Goal: Obtain resource: Download file/media

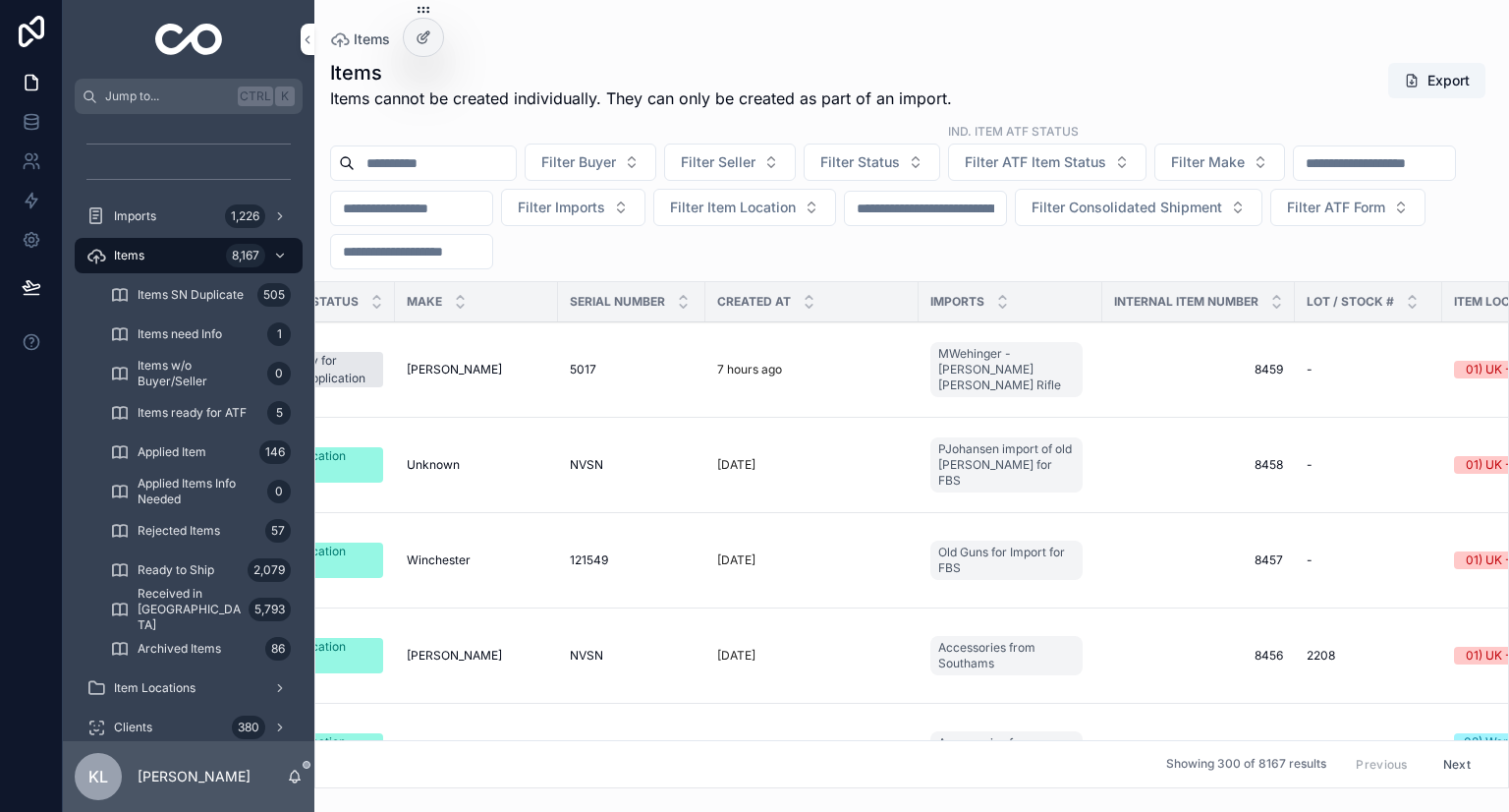
scroll to position [0, 602]
click at [794, 468] on div "2 days ago" at bounding box center [808, 465] width 190 height 16
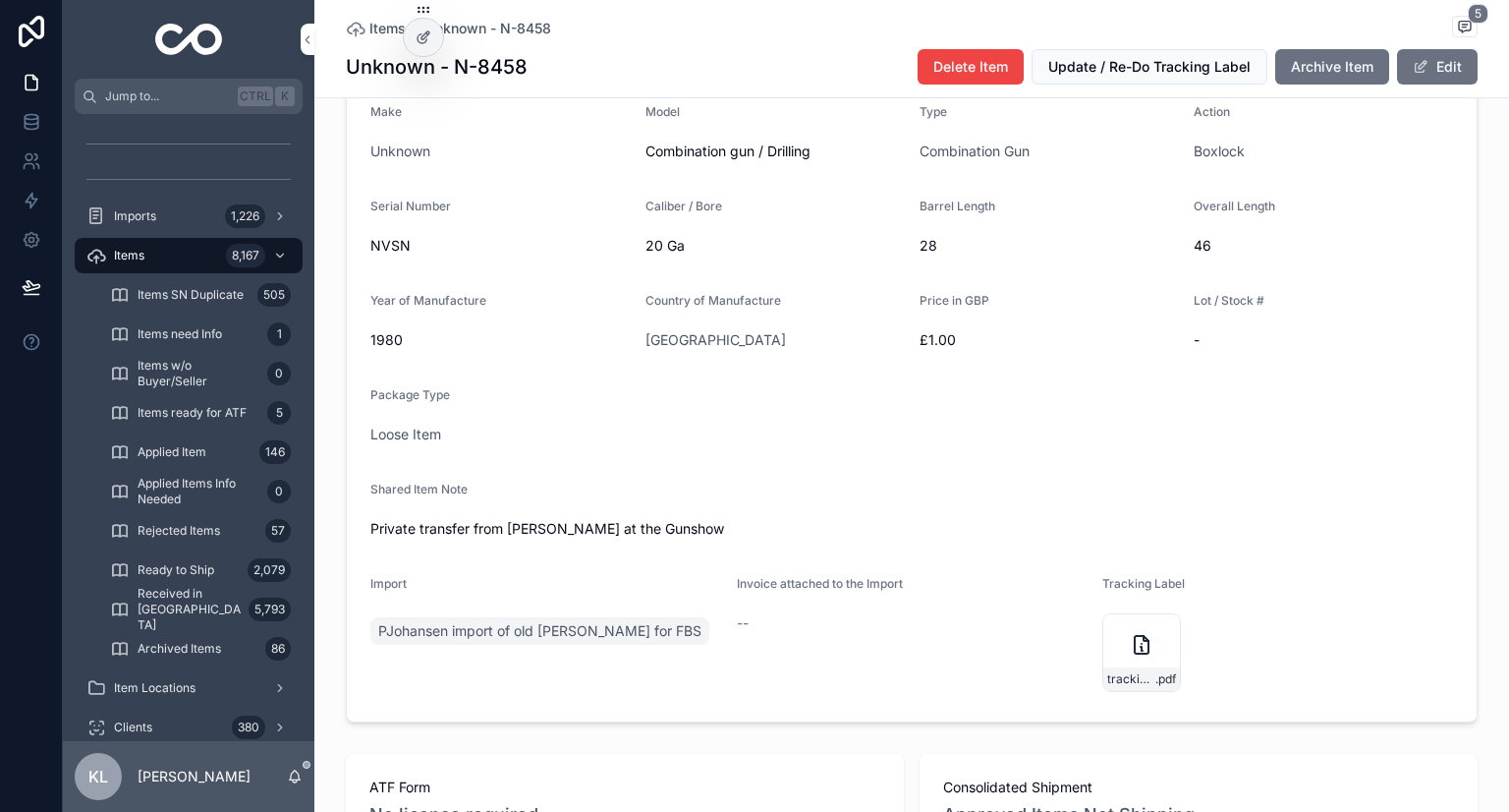
scroll to position [491, 0]
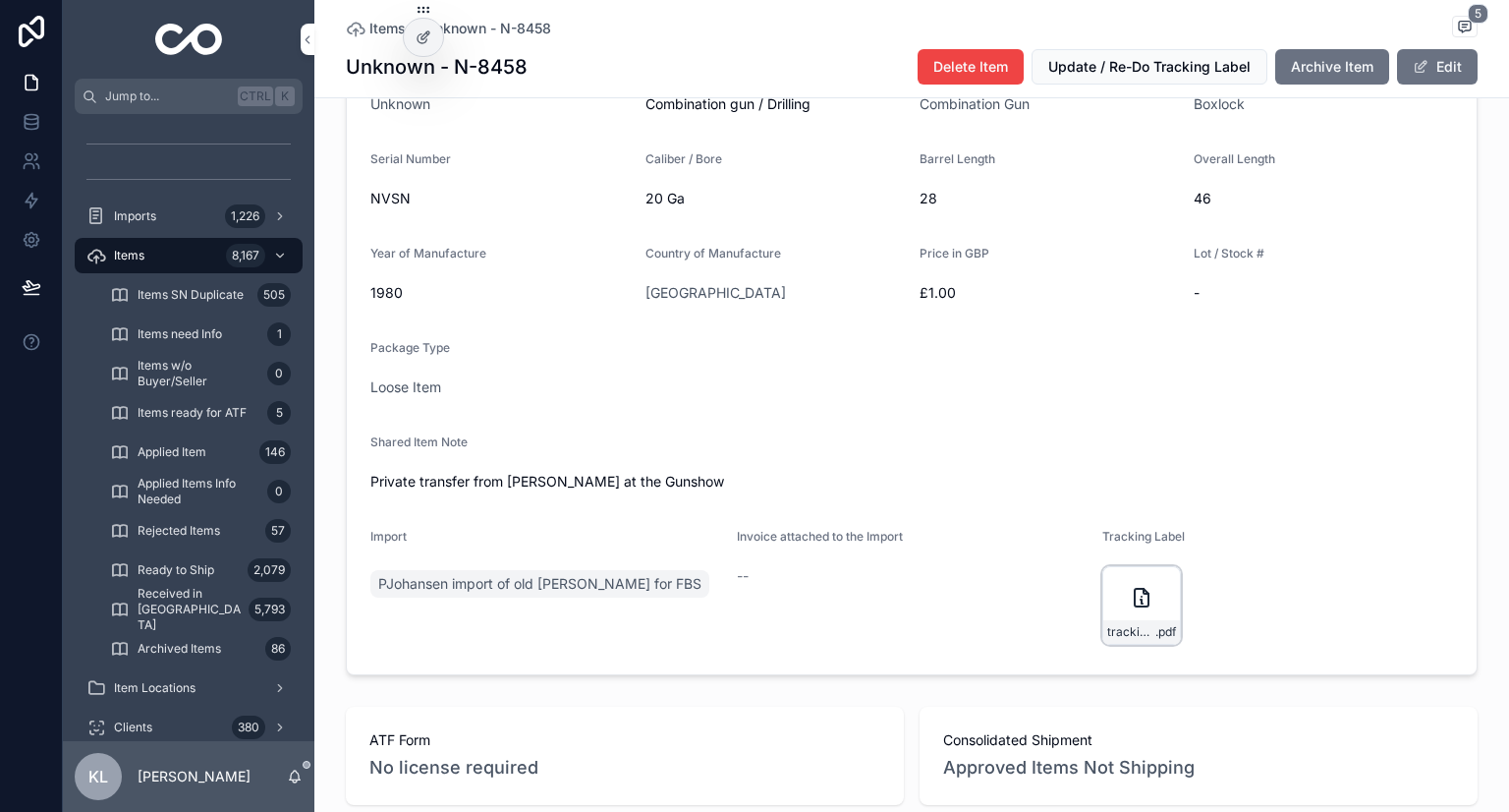
click at [1120, 641] on div "tracking_label .pdf" at bounding box center [1142, 605] width 78 height 78
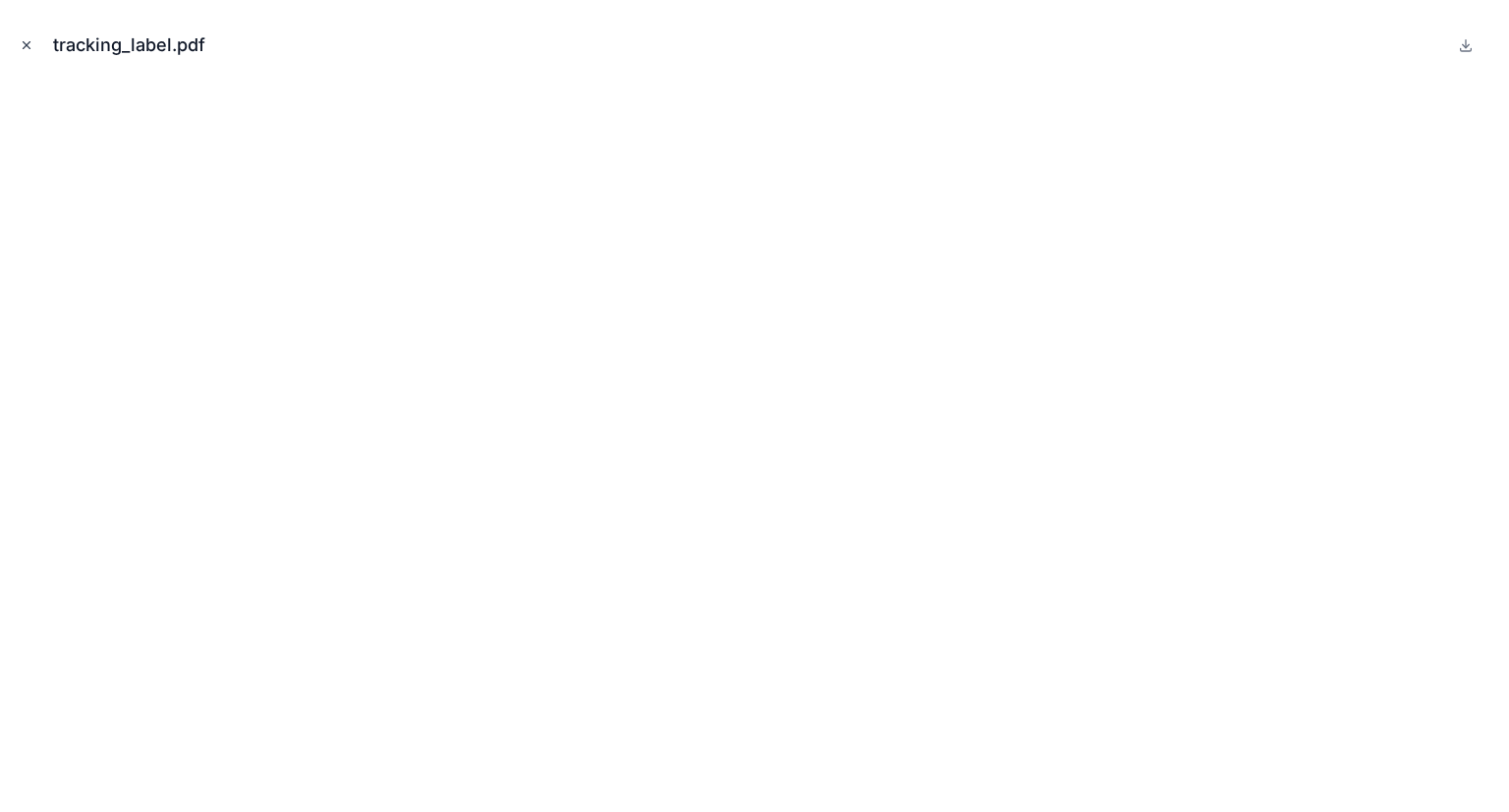
click at [34, 54] on button "Close modal" at bounding box center [27, 46] width 22 height 22
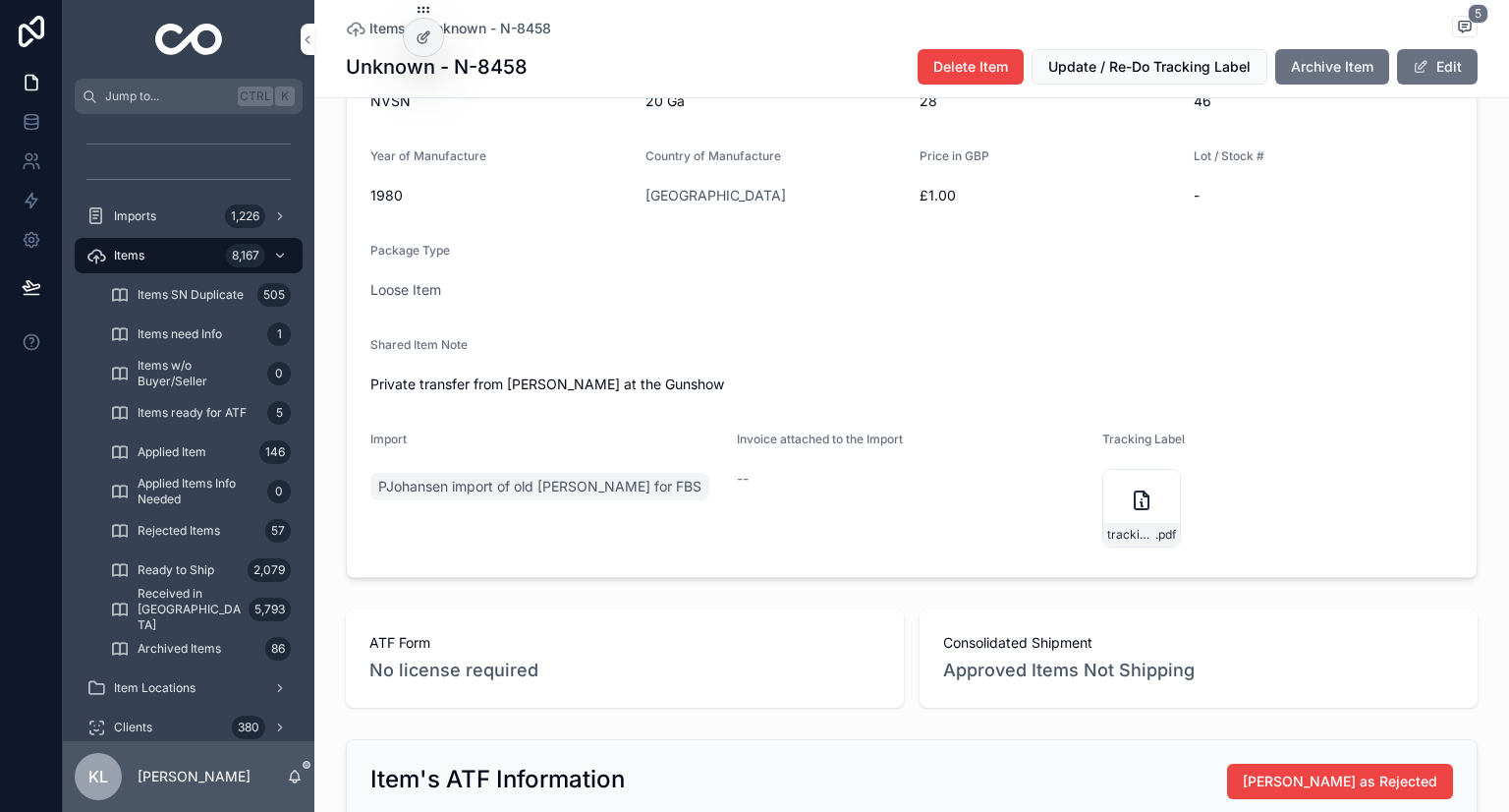
scroll to position [590, 0]
click at [1156, 541] on span ".pdf" at bounding box center [1166, 534] width 21 height 16
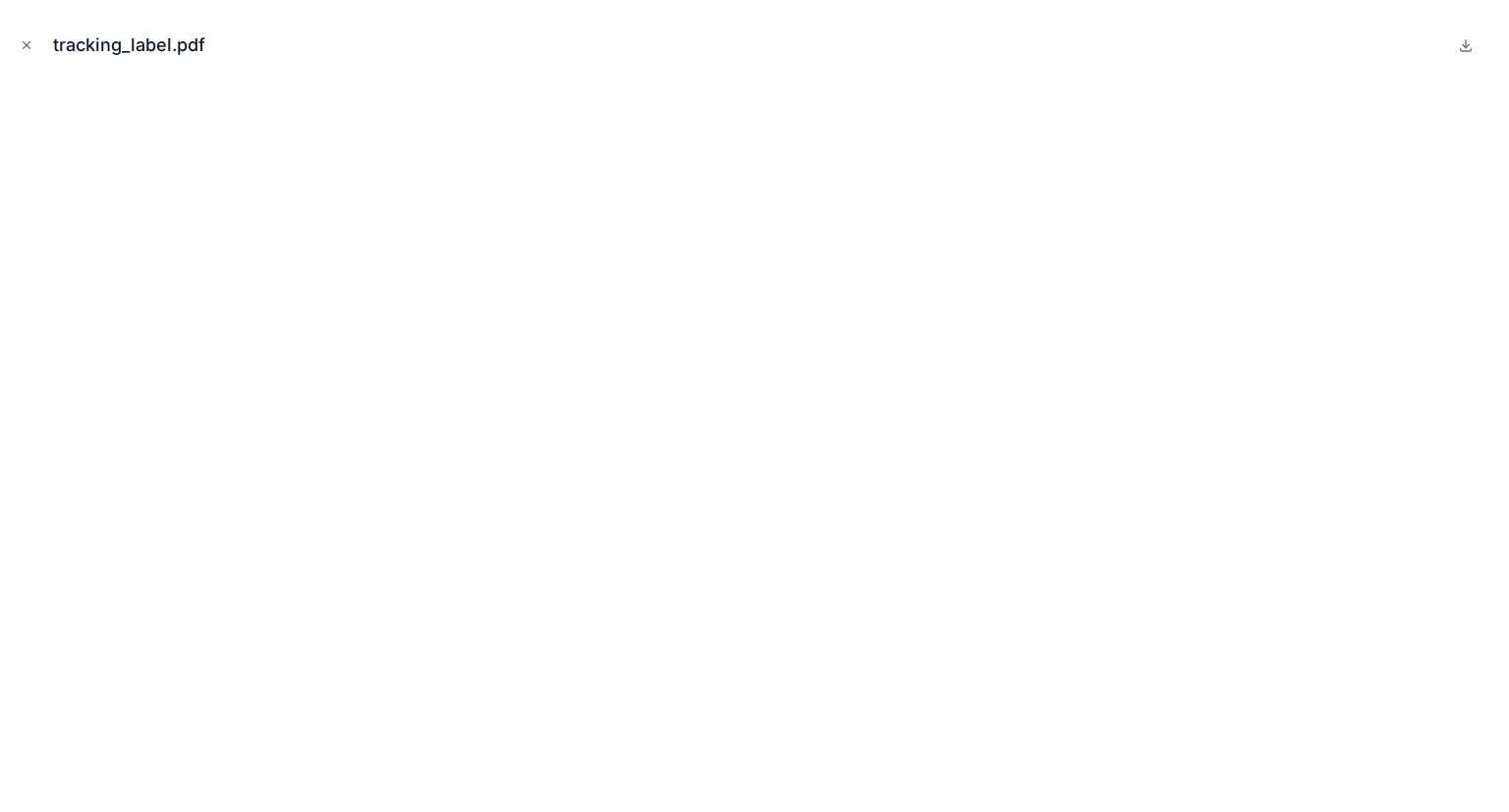
click at [35, 56] on div "tracking_label.pdf" at bounding box center [754, 45] width 1478 height 59
click at [30, 47] on icon "Close modal" at bounding box center [27, 46] width 14 height 14
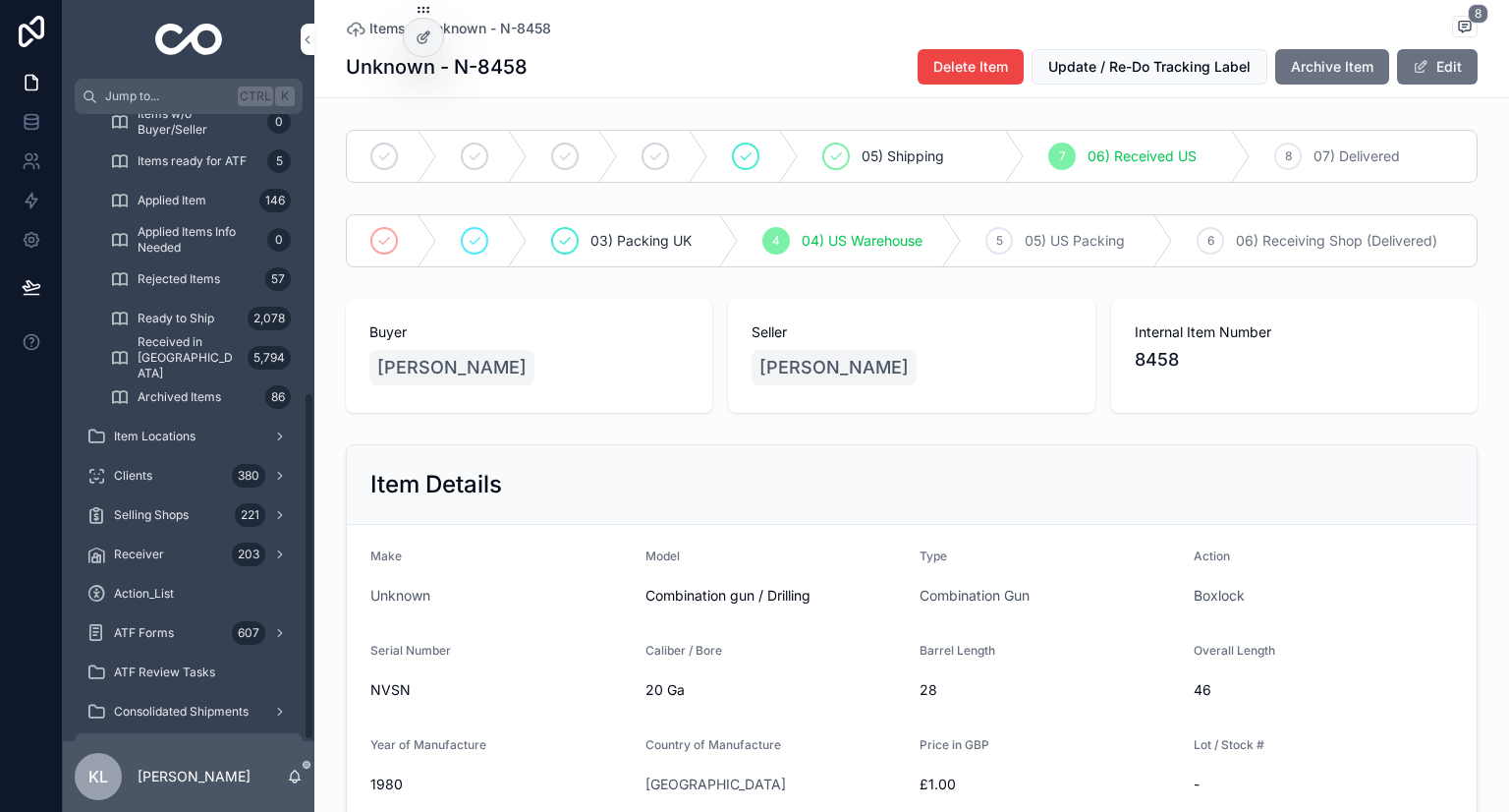
scroll to position [501, 0]
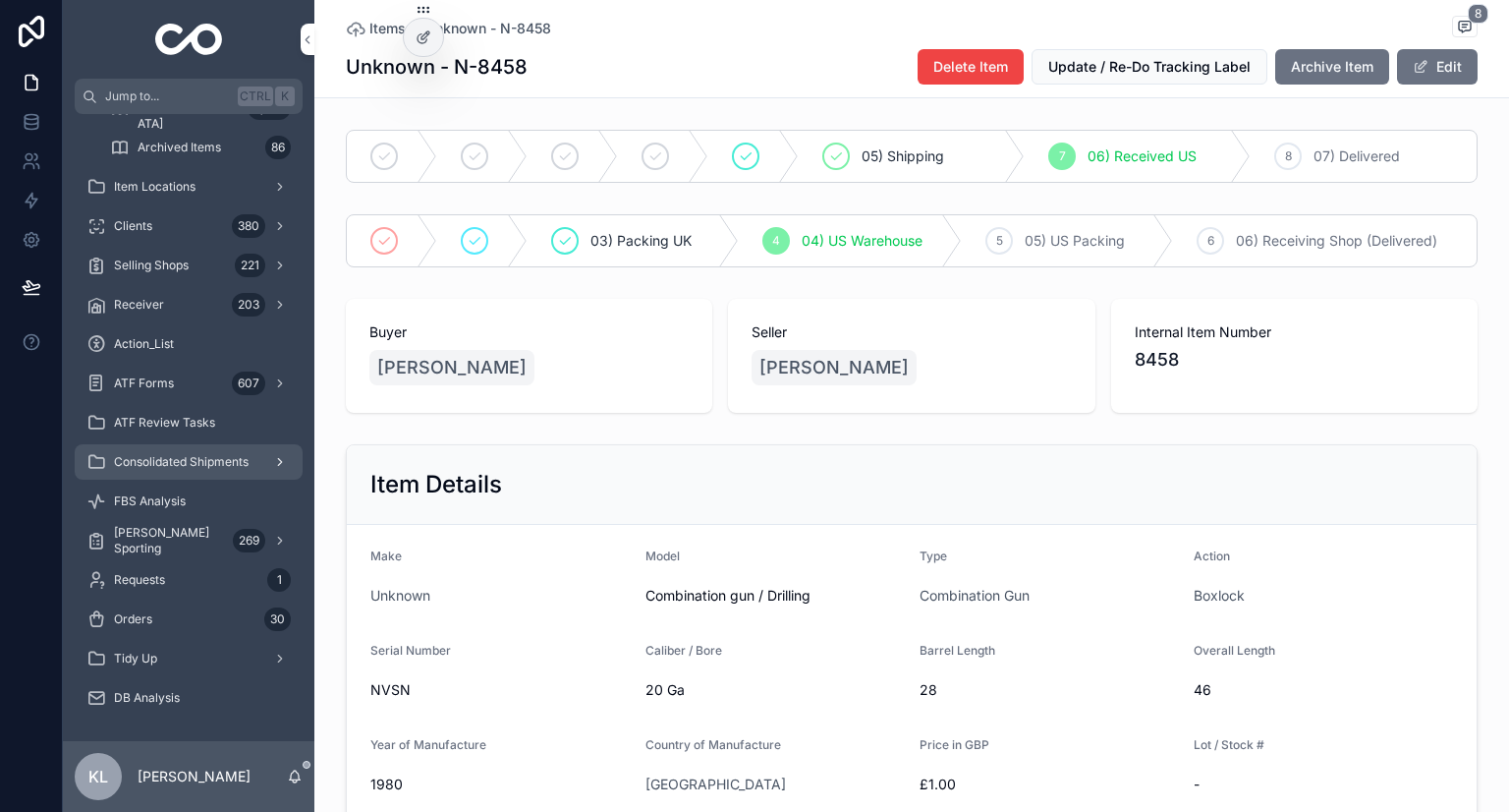
click at [191, 469] on div "Consolidated Shipments" at bounding box center [189, 462] width 205 height 32
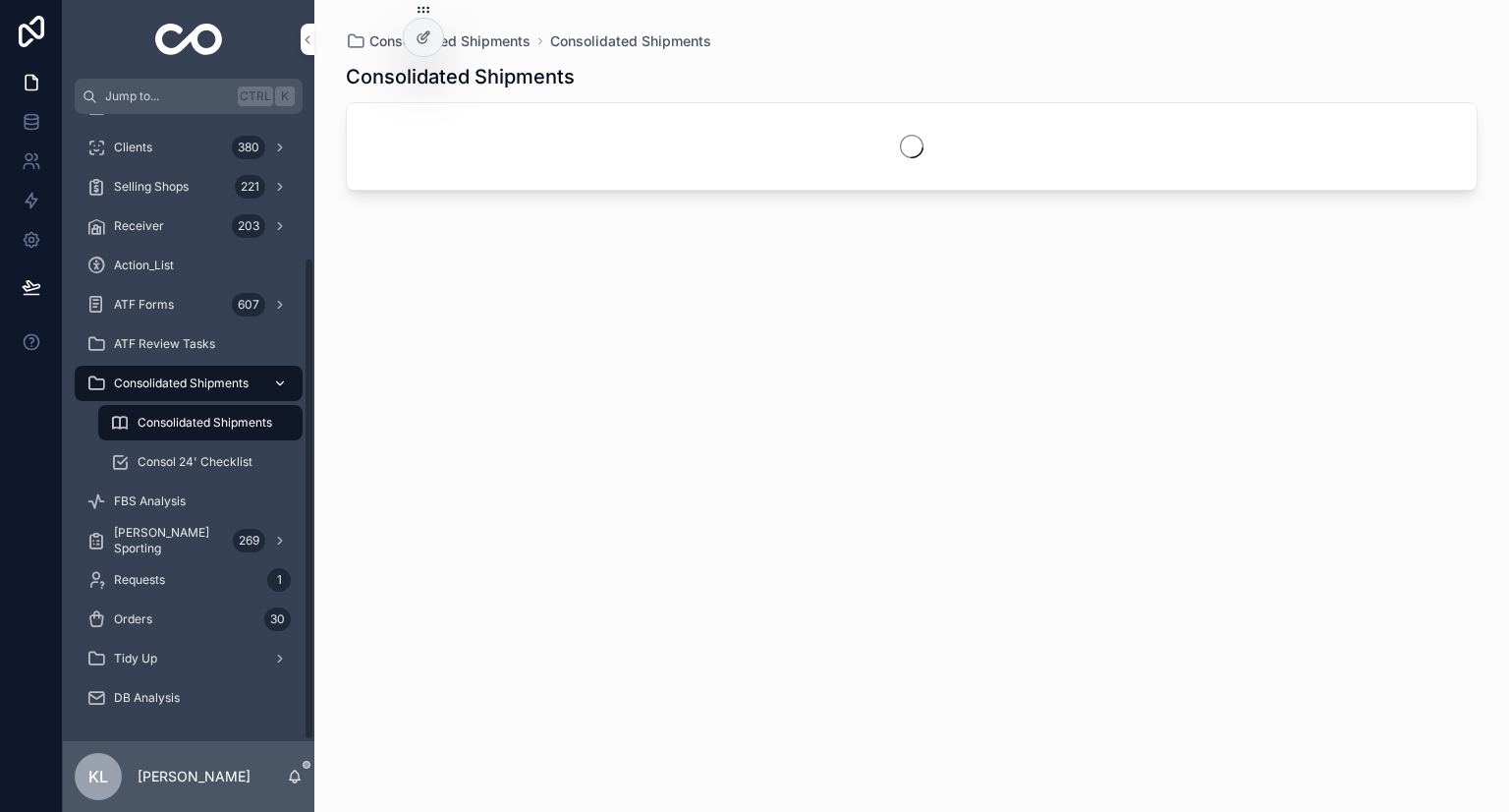
scroll to position [187, 0]
click at [184, 478] on link "Consol 24' Checklist" at bounding box center [201, 462] width 205 height 36
